Goal: Book appointment/travel/reservation

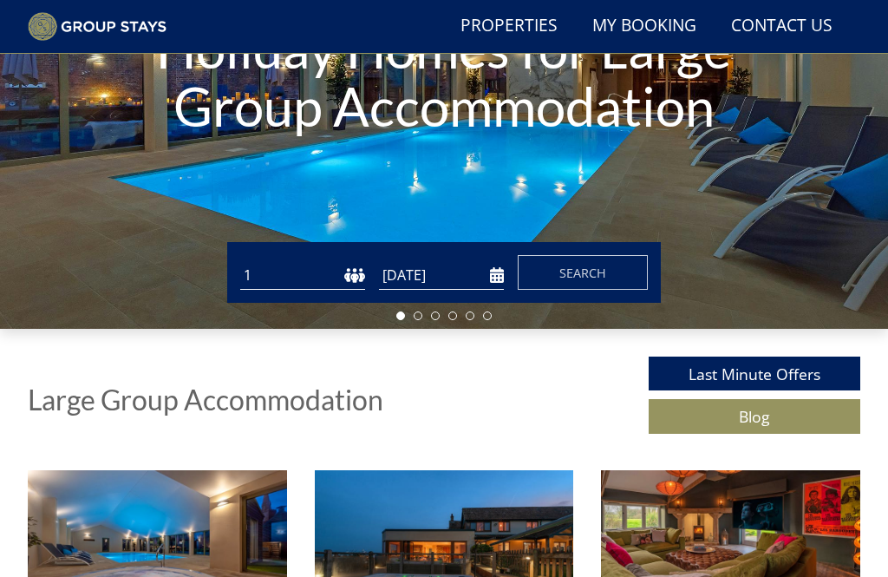
scroll to position [287, 0]
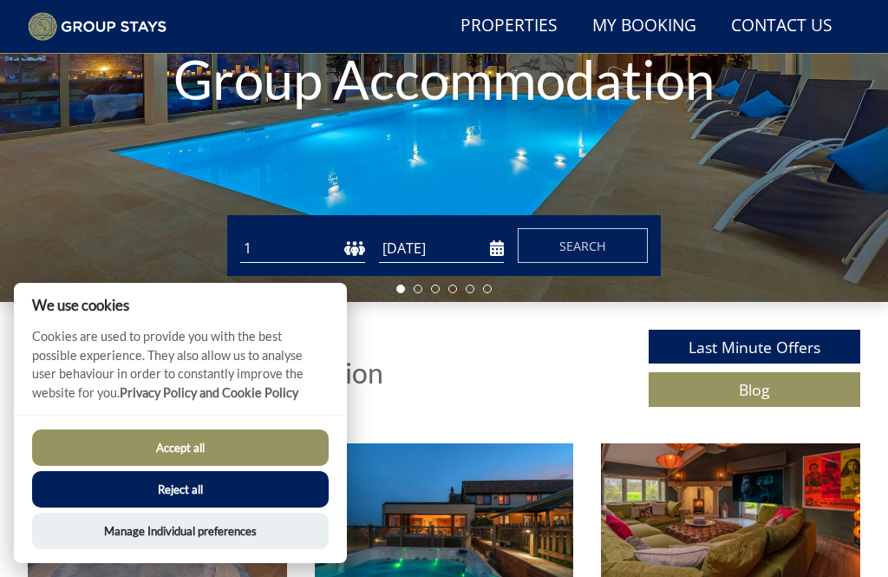
click at [138, 466] on button "Accept all" at bounding box center [180, 447] width 297 height 36
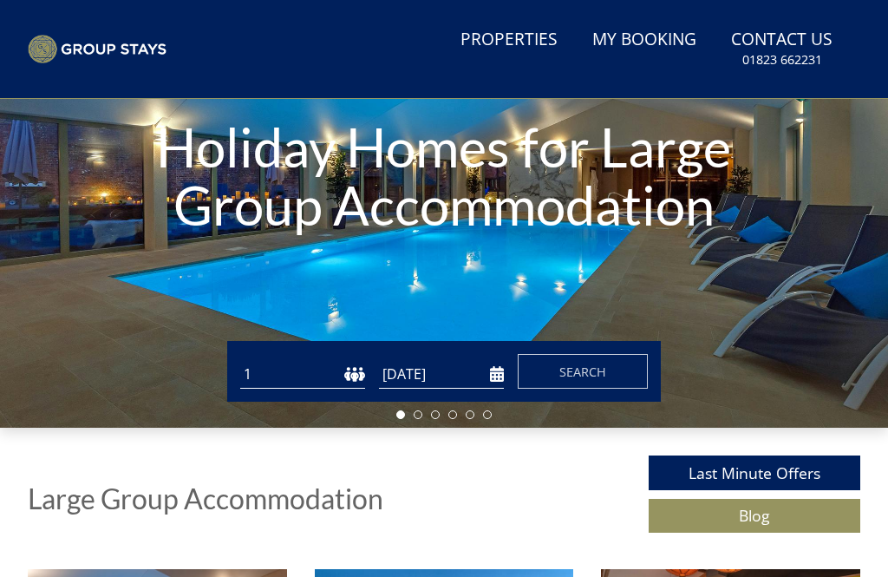
scroll to position [205, 0]
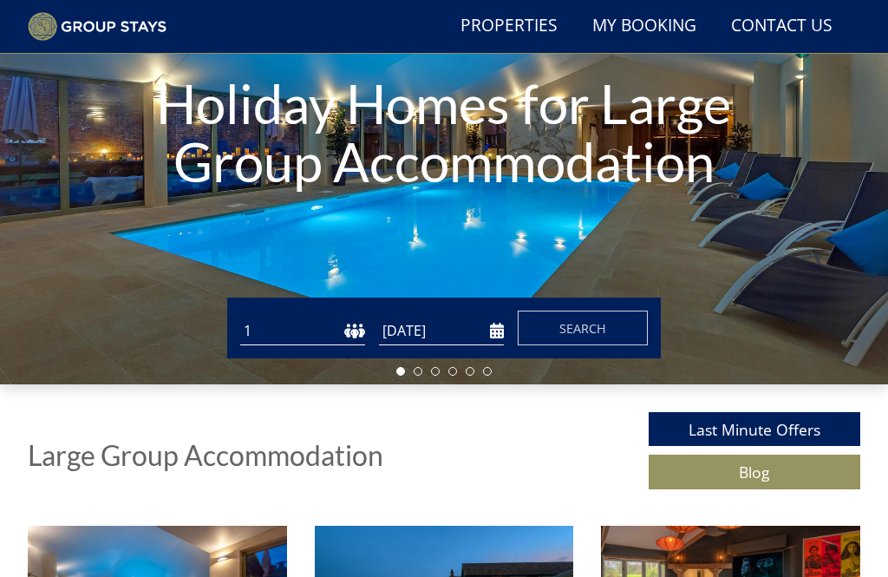
click at [344, 331] on select "1 2 3 4 5 6 7 8 9 10 11 12 13 14 15 16 17 18 19 20 21 22 23 24 25 26 27 28 29 3…" at bounding box center [302, 331] width 125 height 29
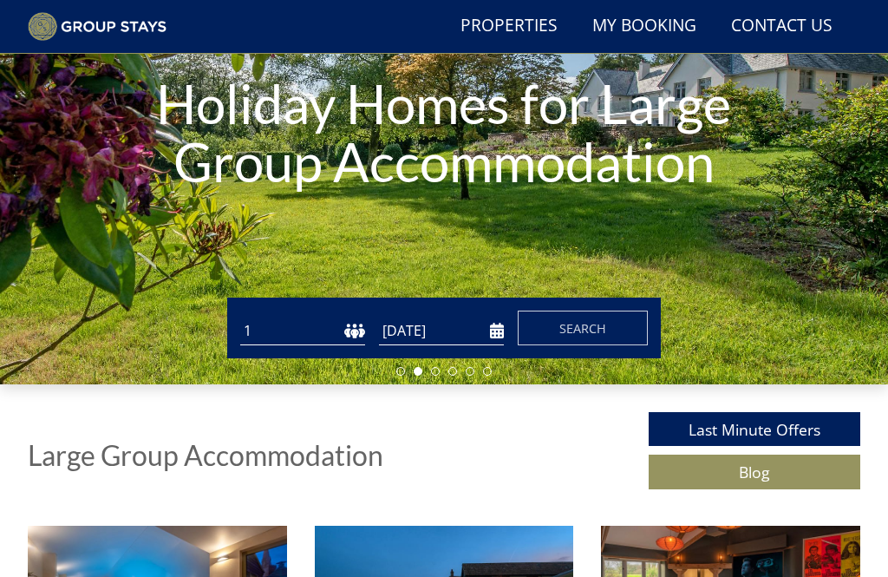
select select "20"
click at [493, 337] on input "[DATE]" at bounding box center [441, 331] width 125 height 29
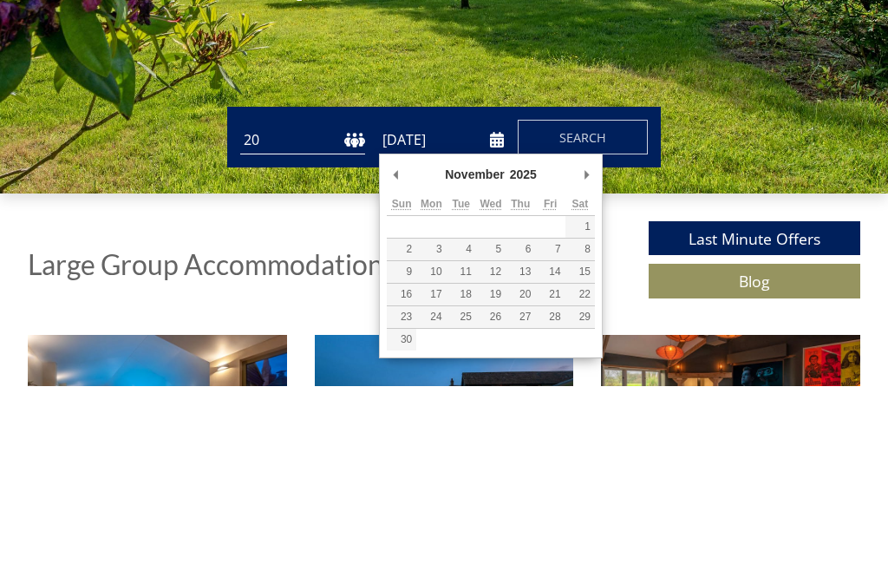
type input "[DATE]"
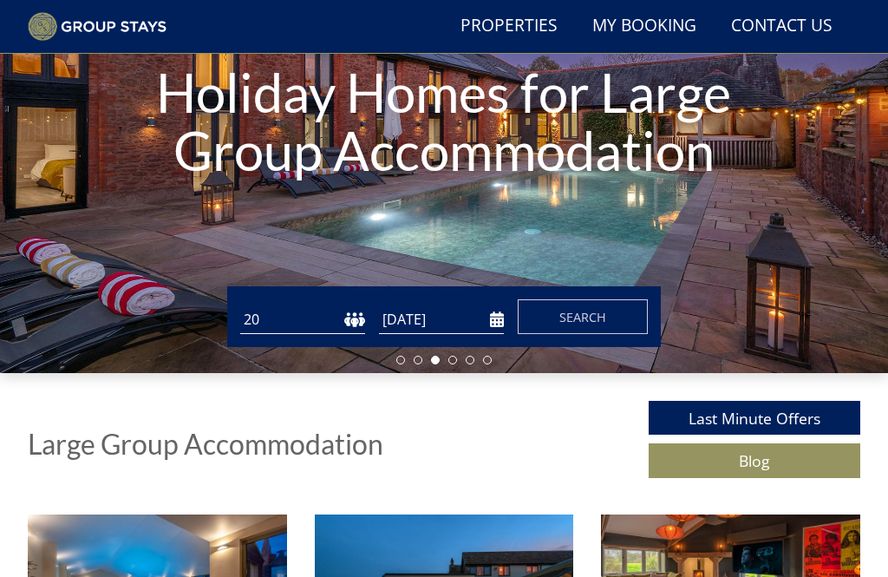
scroll to position [214, 0]
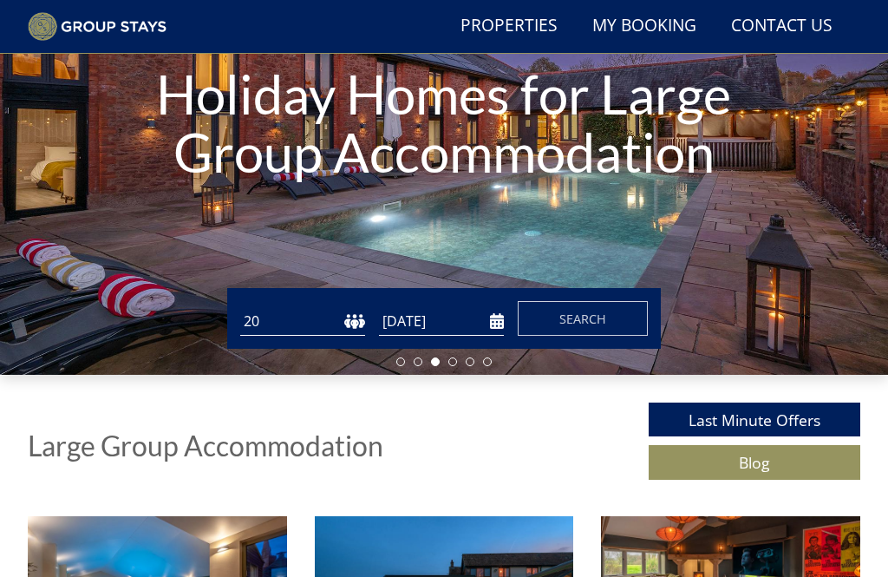
click at [571, 334] on button "Search" at bounding box center [583, 318] width 130 height 35
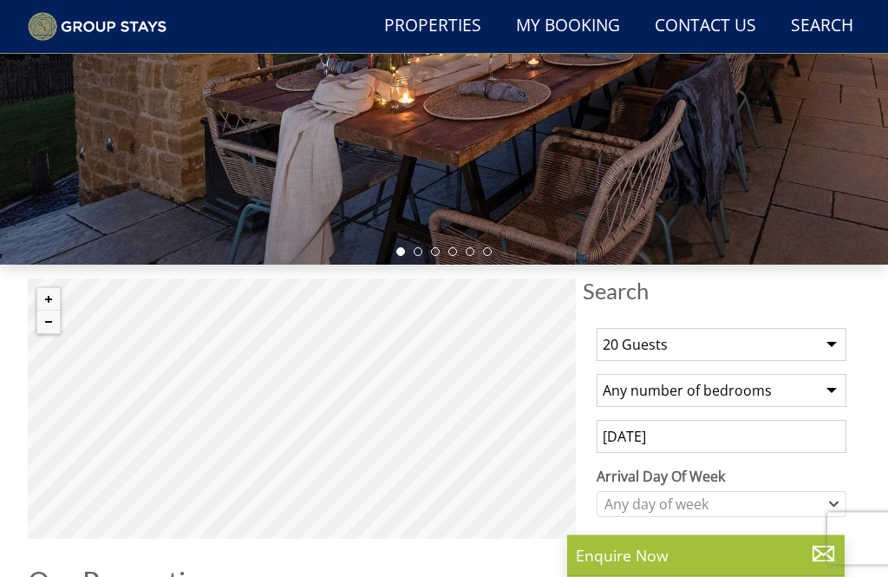
scroll to position [317, 0]
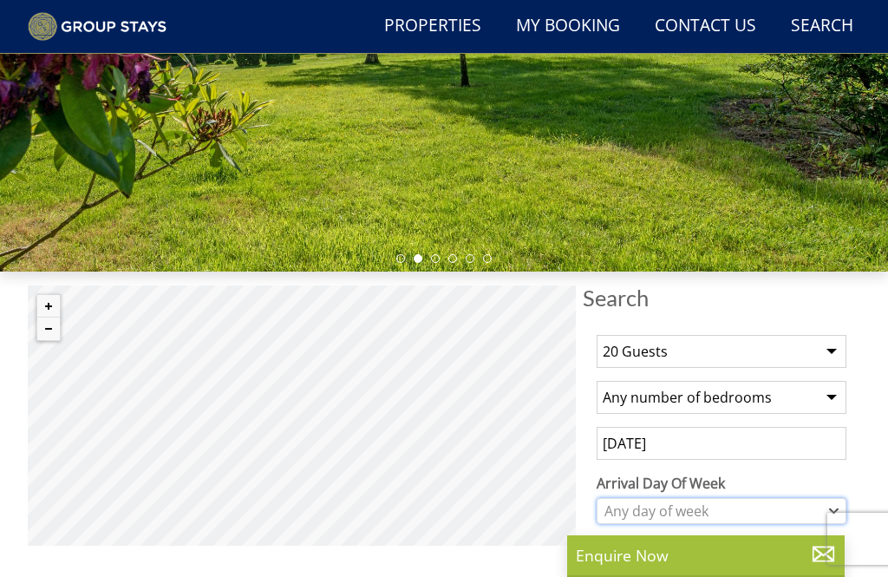
click at [832, 512] on icon "Combobox" at bounding box center [834, 511] width 10 height 10
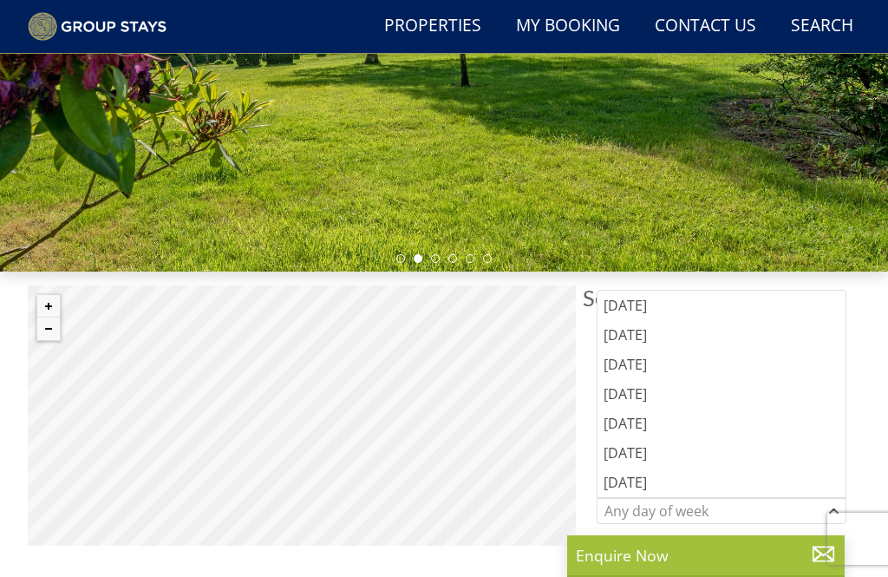
click at [642, 421] on div "[DATE]" at bounding box center [722, 422] width 248 height 29
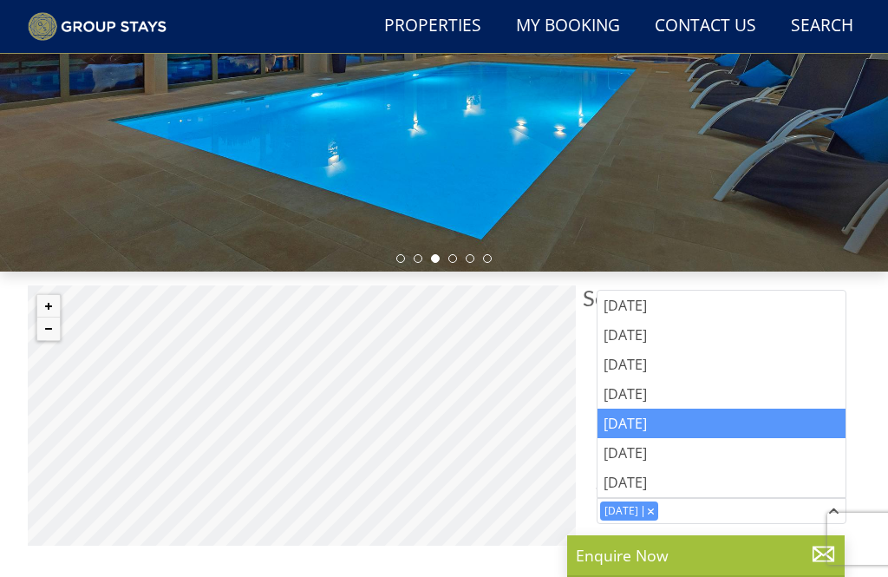
click at [730, 576] on h3 "Price" at bounding box center [722, 579] width 250 height 23
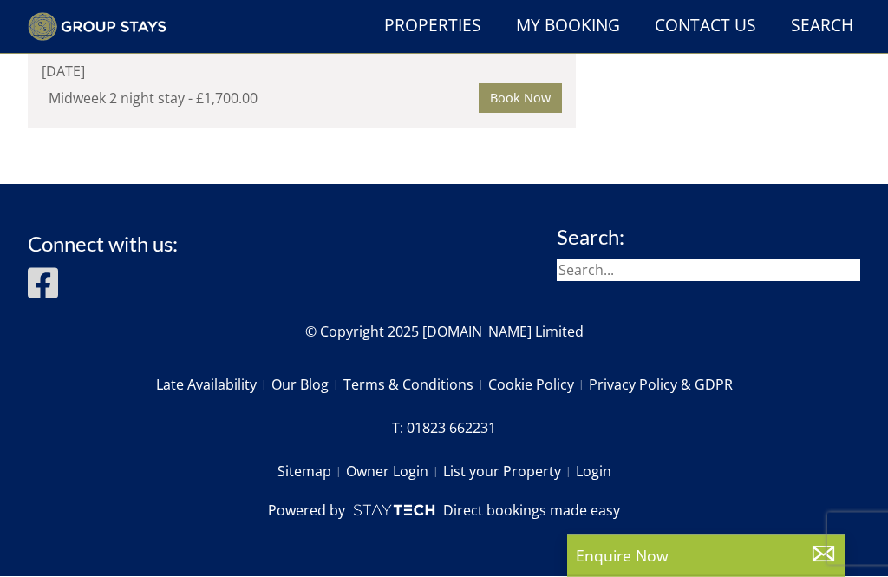
scroll to position [10860, 0]
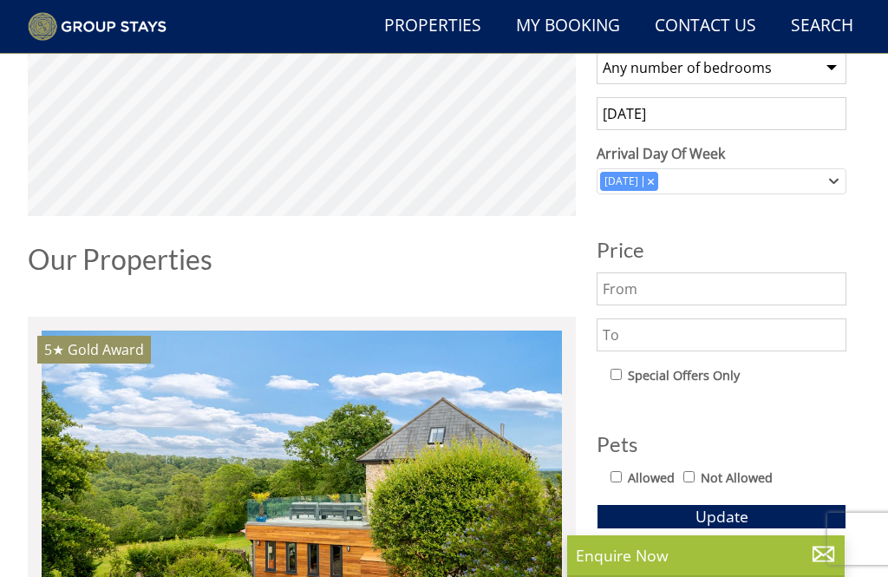
select select "20"
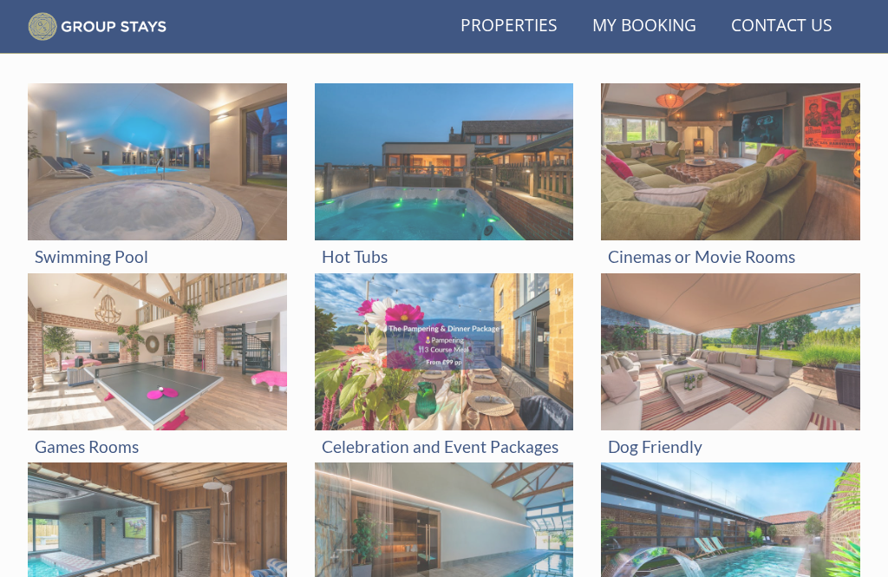
scroll to position [345, 0]
